Goal: Information Seeking & Learning: Learn about a topic

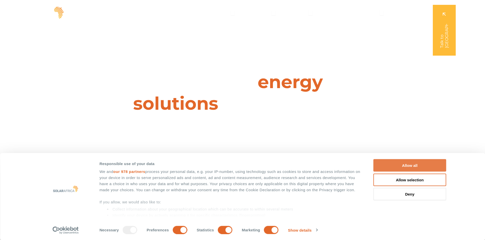
drag, startPoint x: 399, startPoint y: 169, endPoint x: 415, endPoint y: 168, distance: 15.8
click at [399, 169] on button "Allow all" at bounding box center [409, 166] width 73 height 12
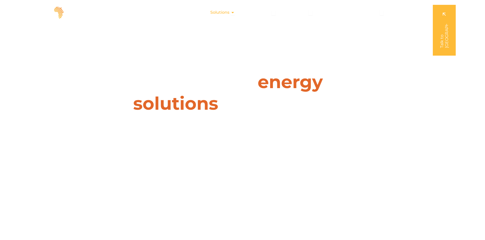
click at [233, 12] on icon "Menu" at bounding box center [232, 12] width 4 height 4
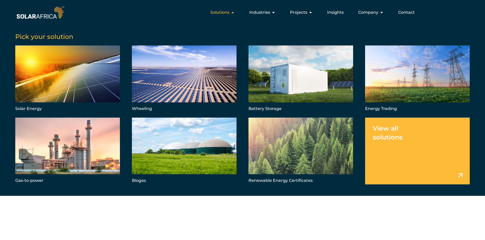
click at [233, 12] on icon "Menu" at bounding box center [232, 12] width 4 height 4
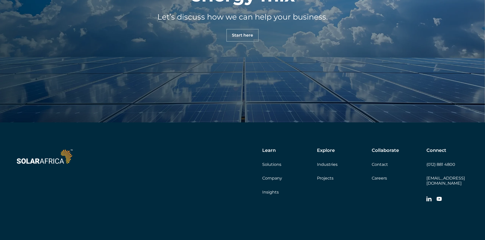
scroll to position [1797, 0]
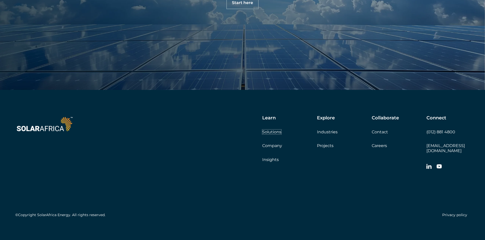
drag, startPoint x: 269, startPoint y: 133, endPoint x: 266, endPoint y: 129, distance: 4.5
click at [269, 133] on link "Solutions" at bounding box center [271, 132] width 19 height 5
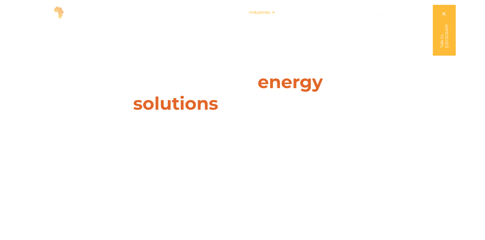
click at [273, 13] on icon "Menu" at bounding box center [273, 12] width 4 height 4
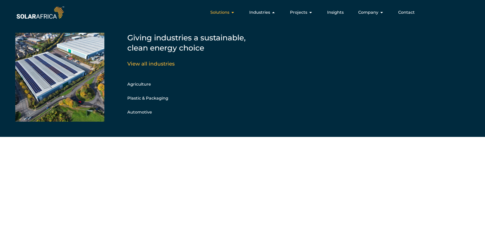
click at [236, 13] on div "Solutions Close Solutions Open Solutions" at bounding box center [222, 12] width 33 height 10
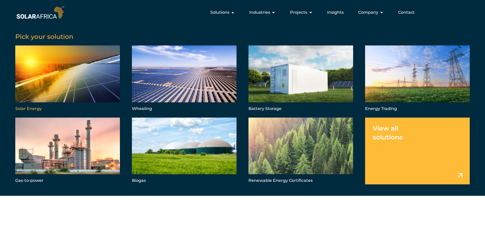
click at [77, 84] on link "Menu" at bounding box center [67, 79] width 105 height 67
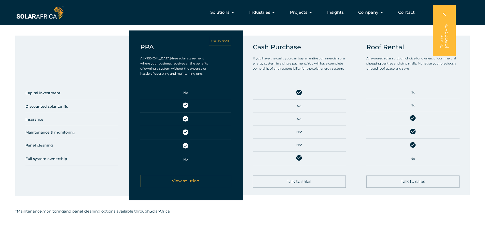
scroll to position [262, 0]
